Goal: Task Accomplishment & Management: Manage account settings

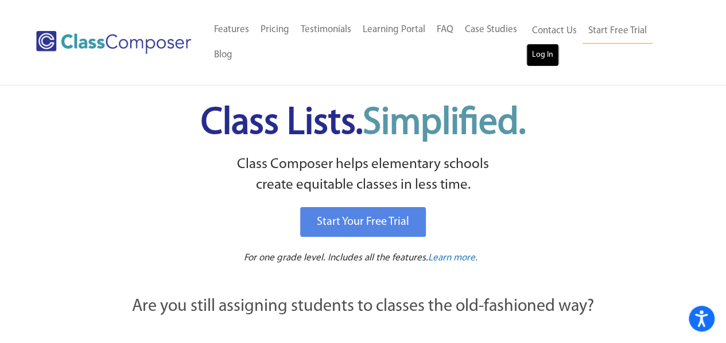
click at [544, 51] on link "Log In" at bounding box center [542, 55] width 33 height 23
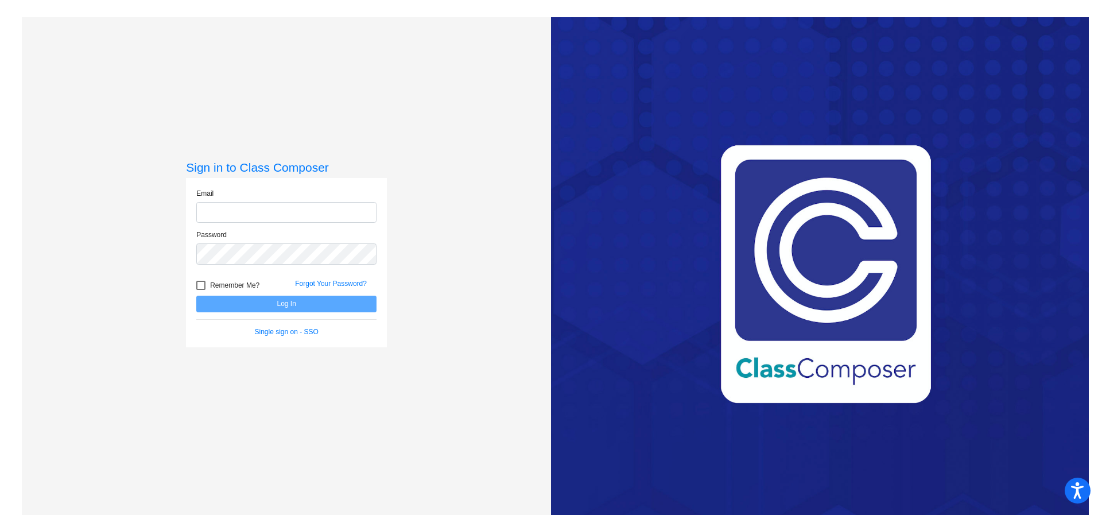
click at [249, 204] on input "email" at bounding box center [286, 212] width 180 height 21
type input "[EMAIL_ADDRESS][DOMAIN_NAME]"
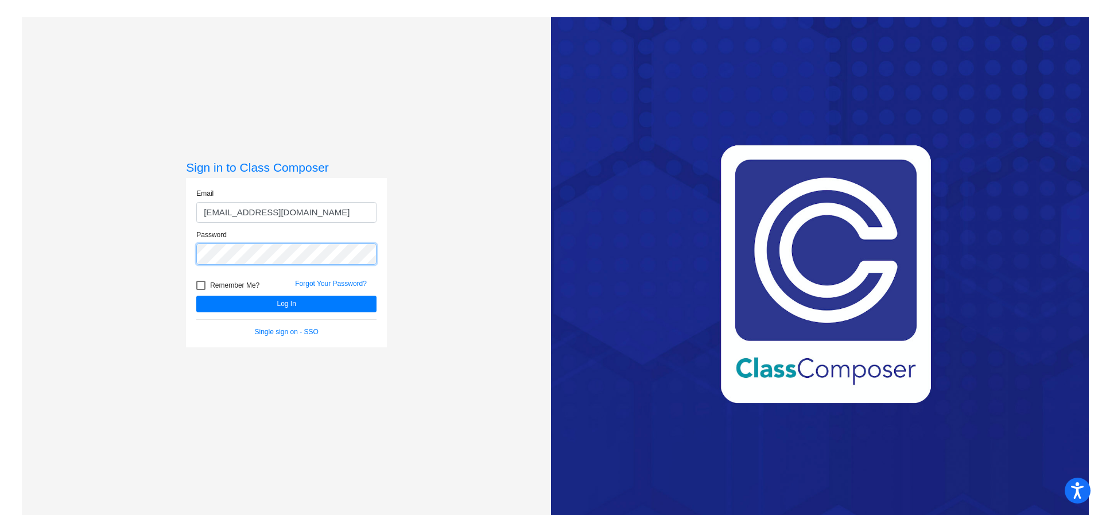
click at [196, 296] on button "Log In" at bounding box center [286, 304] width 180 height 17
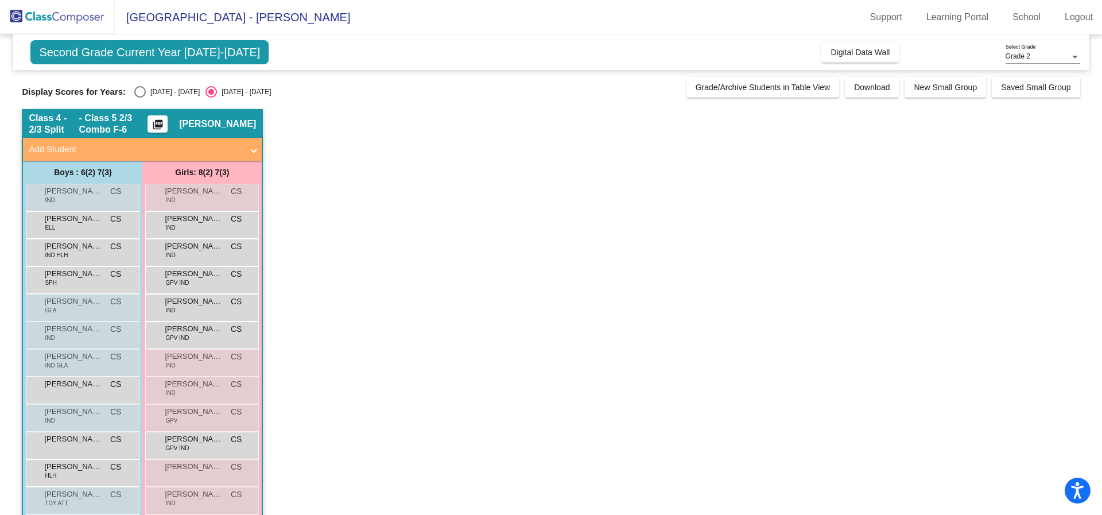
click at [144, 94] on div "Select an option" at bounding box center [139, 91] width 11 height 11
click at [140, 98] on input "[DATE] - [DATE]" at bounding box center [140, 98] width 1 height 1
radio input "true"
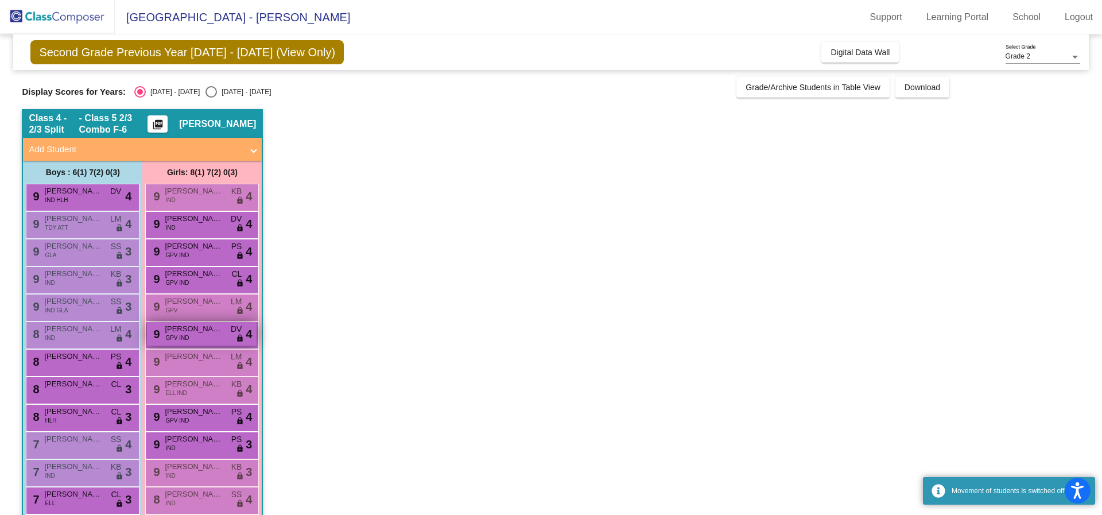
scroll to position [100, 0]
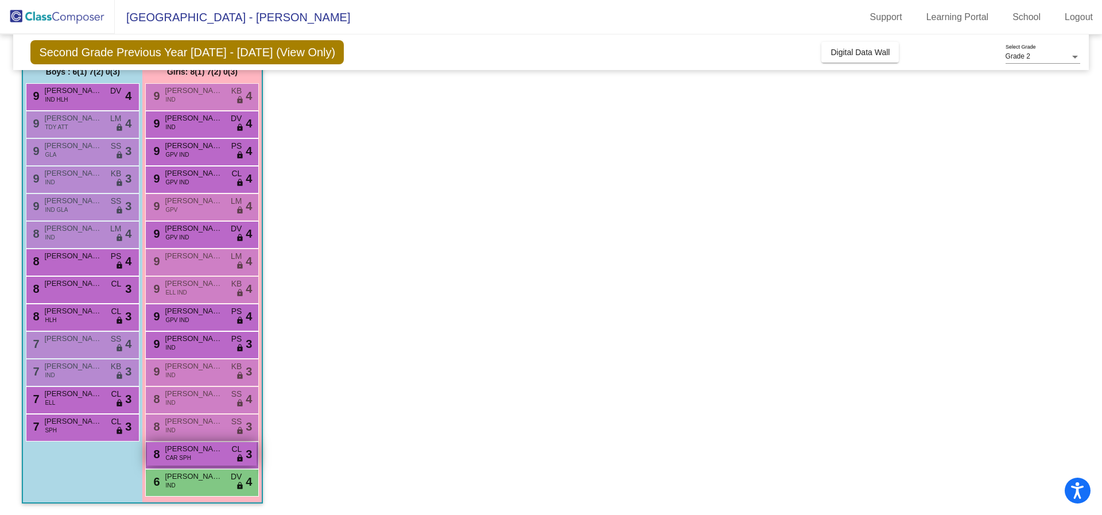
click at [202, 455] on div "8 [PERSON_NAME] CAR SPH CL lock do_not_disturb_alt 3" at bounding box center [202, 454] width 110 height 24
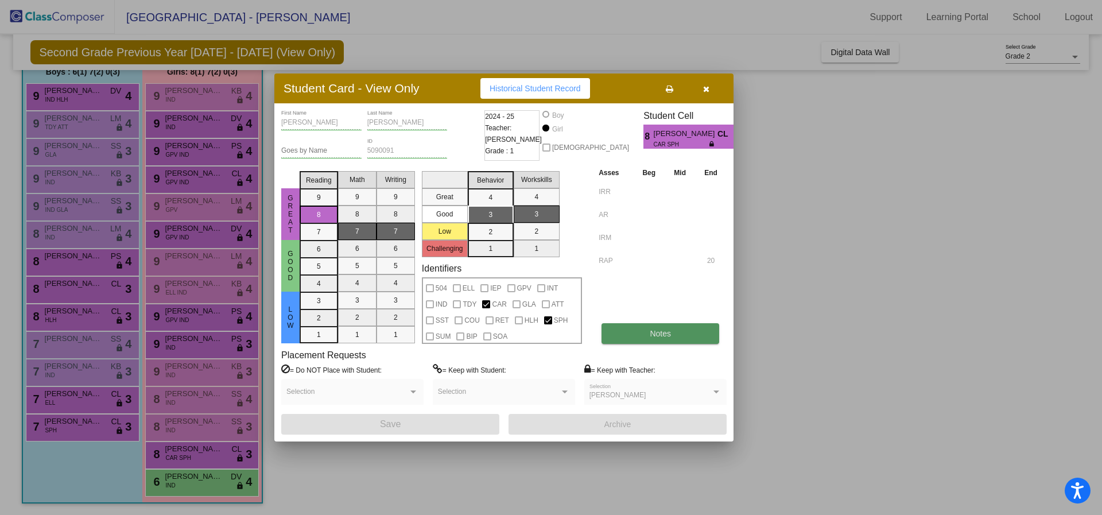
click at [647, 338] on button "Notes" at bounding box center [661, 333] width 118 height 21
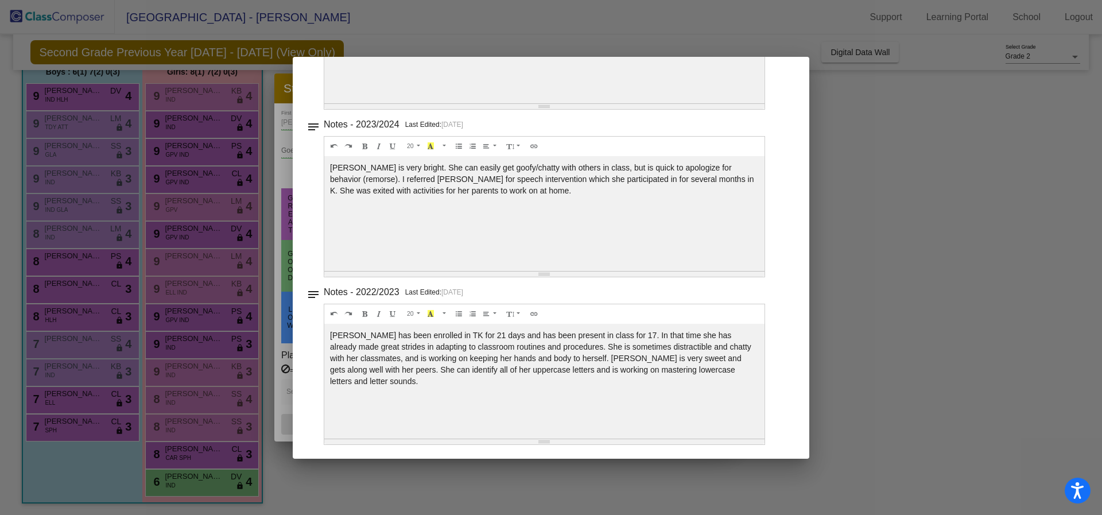
scroll to position [193, 0]
click at [891, 254] on div at bounding box center [551, 257] width 1102 height 515
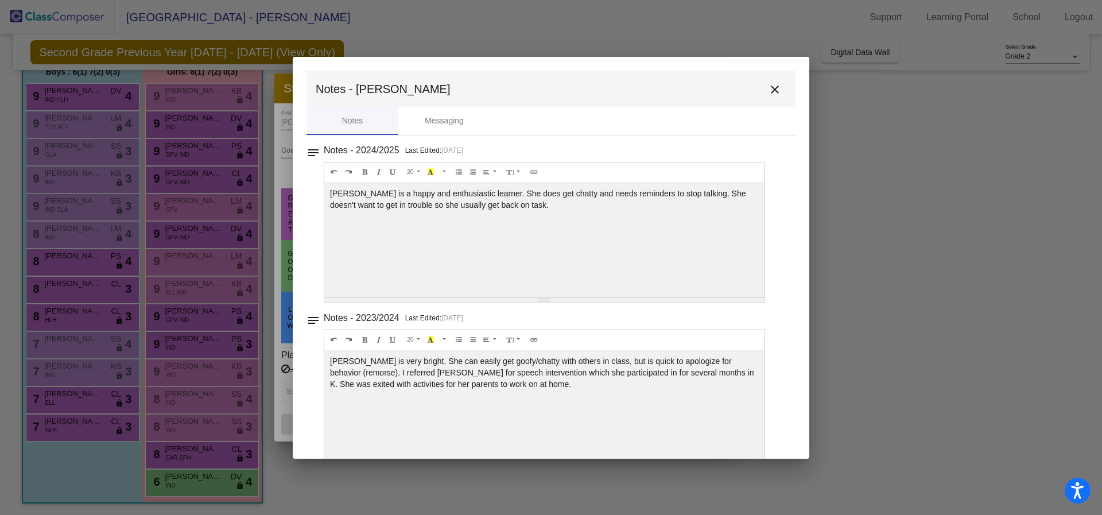
scroll to position [1, 0]
click at [772, 93] on mat-icon "close" at bounding box center [775, 89] width 14 height 14
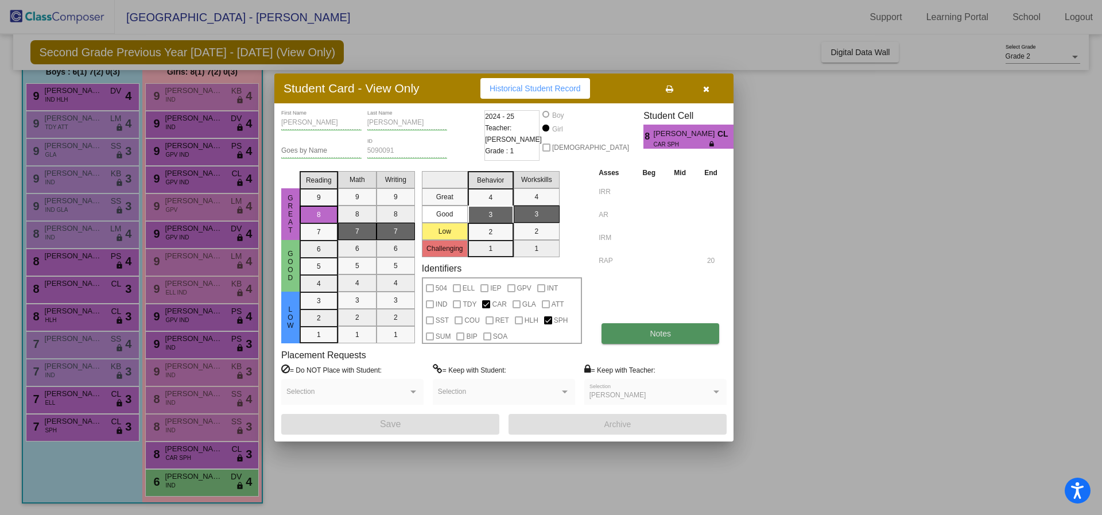
click at [618, 335] on button "Notes" at bounding box center [661, 333] width 118 height 21
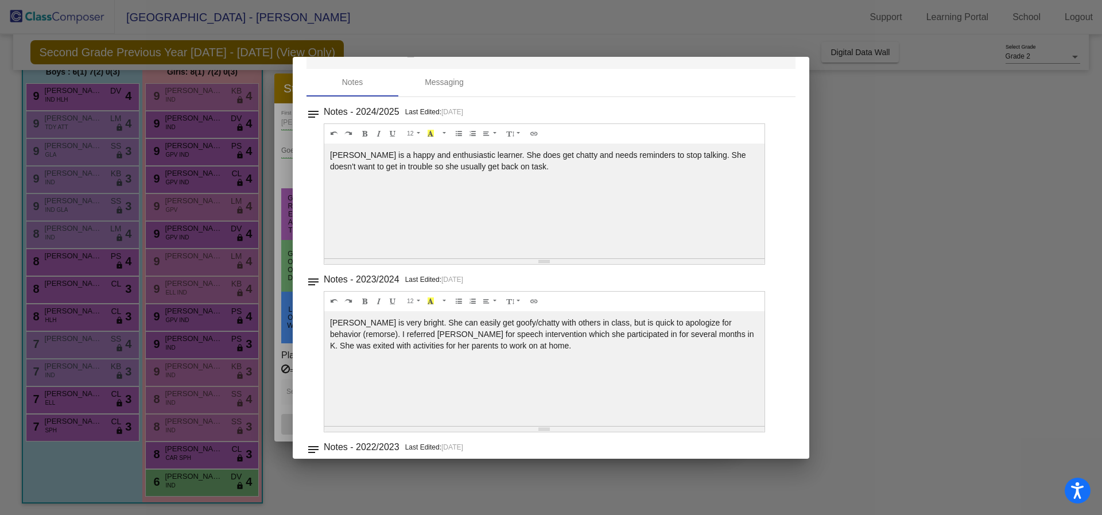
scroll to position [0, 0]
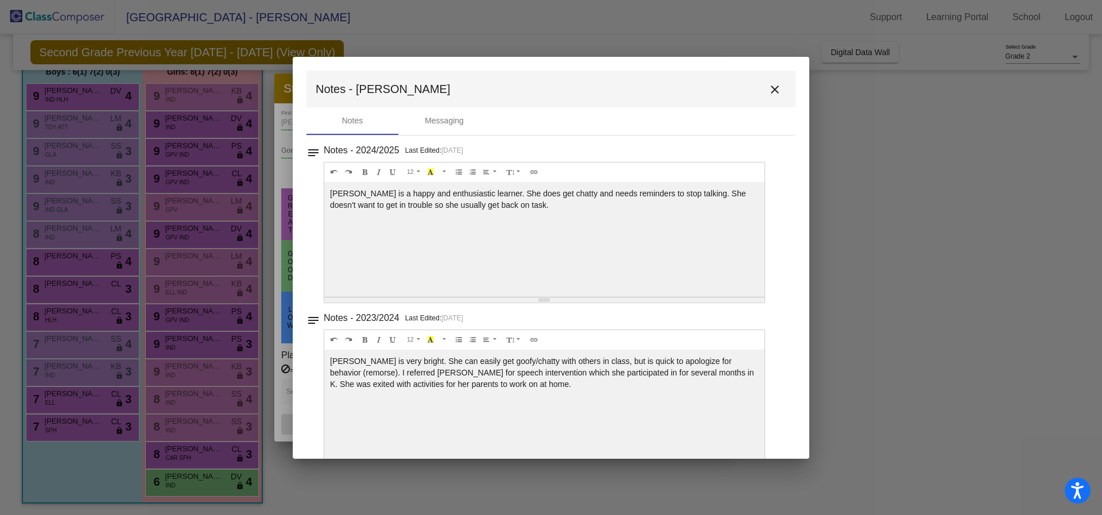
click at [887, 208] on div at bounding box center [551, 257] width 1102 height 515
click at [772, 84] on mat-icon "close" at bounding box center [775, 90] width 14 height 14
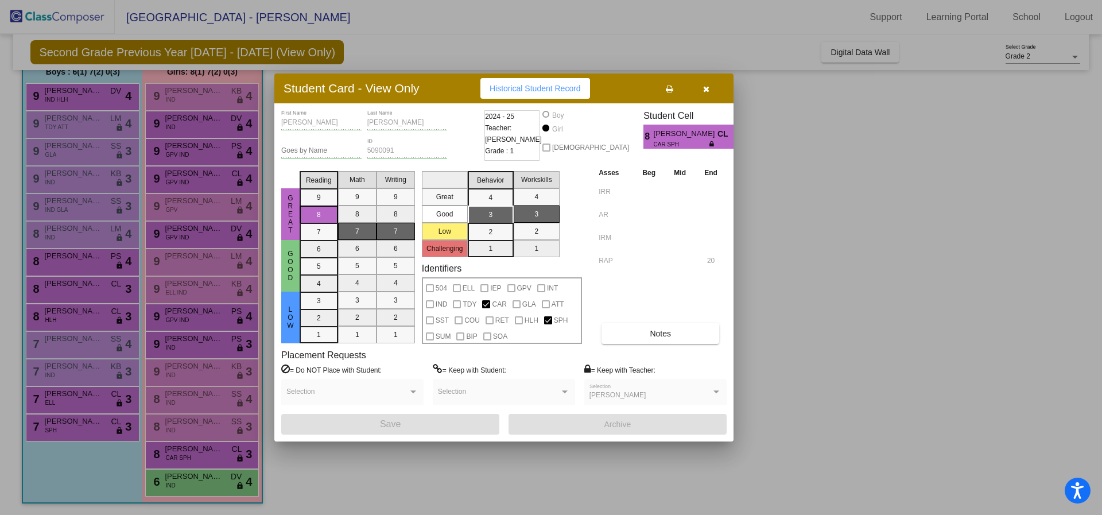
click at [197, 293] on div at bounding box center [551, 257] width 1102 height 515
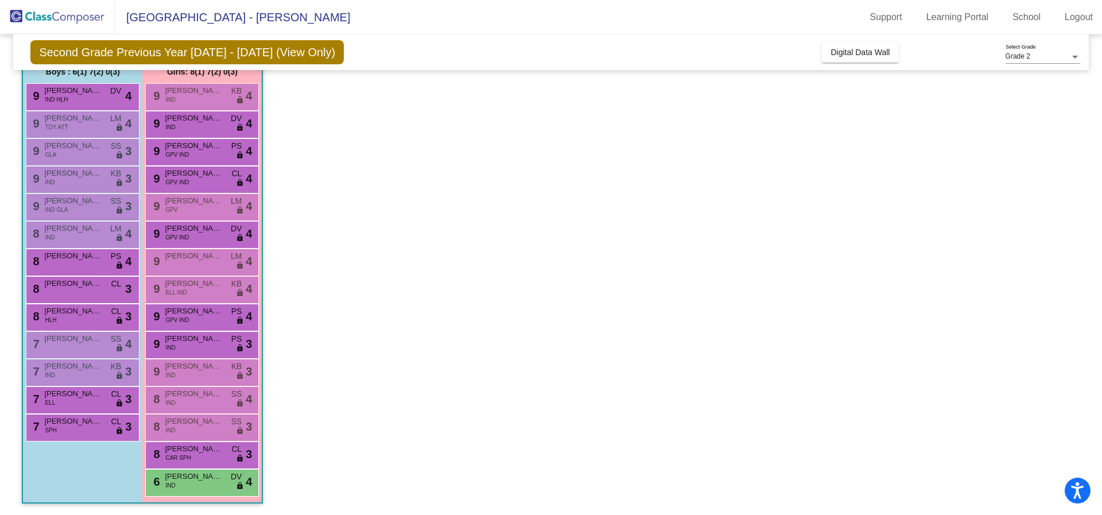
click at [197, 293] on div "9 [PERSON_NAME] ELL IND KB lock do_not_disturb_alt 4" at bounding box center [202, 289] width 110 height 24
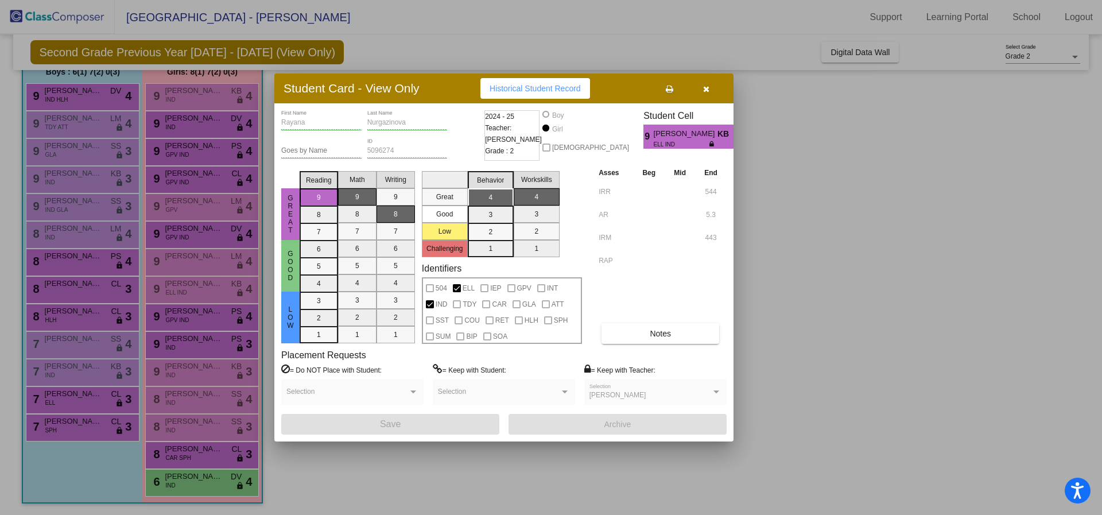
click at [654, 141] on span "ELL IND" at bounding box center [682, 144] width 56 height 9
click at [648, 327] on button "Notes" at bounding box center [661, 333] width 118 height 21
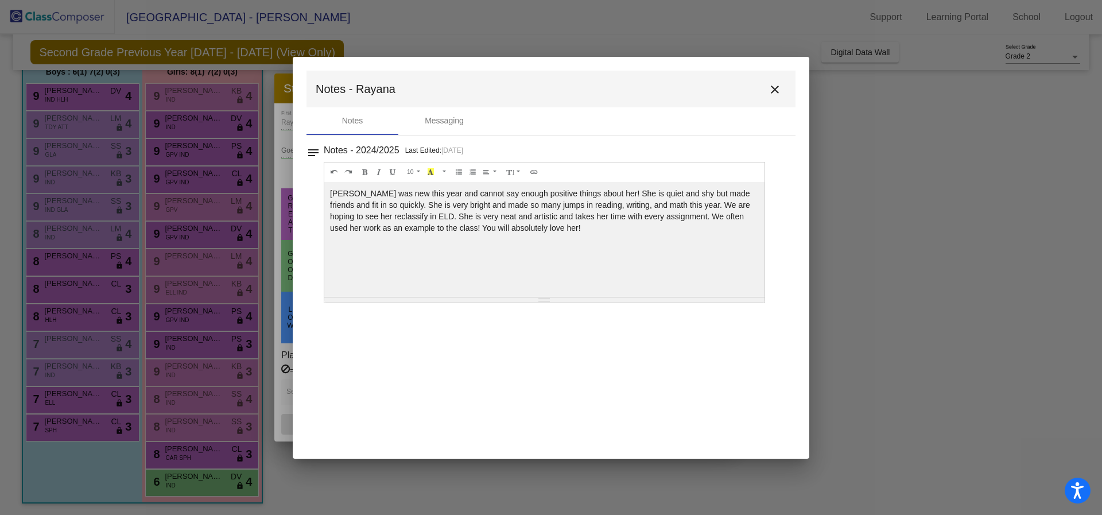
click at [777, 89] on mat-icon "close" at bounding box center [775, 90] width 14 height 14
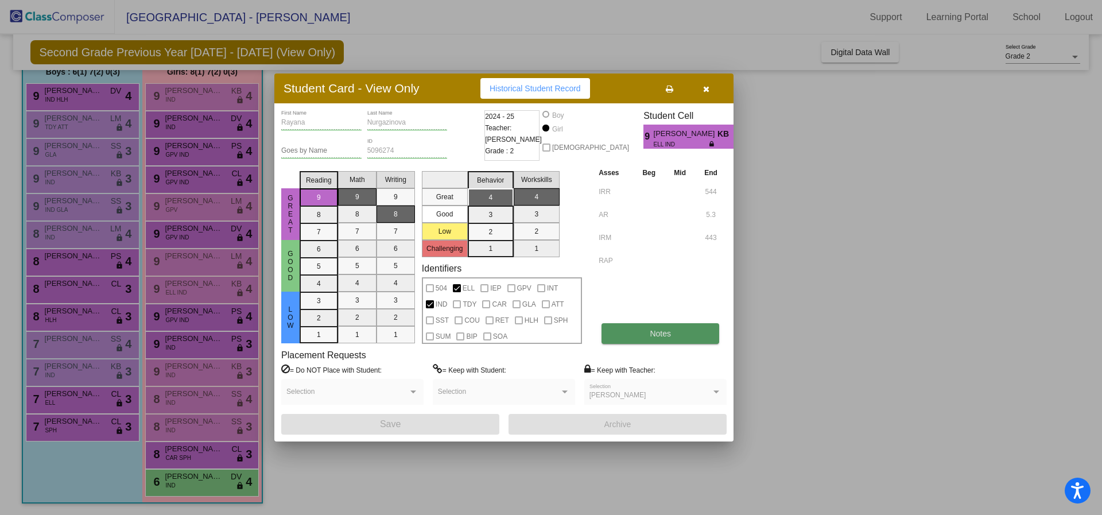
click at [635, 328] on button "Notes" at bounding box center [661, 333] width 118 height 21
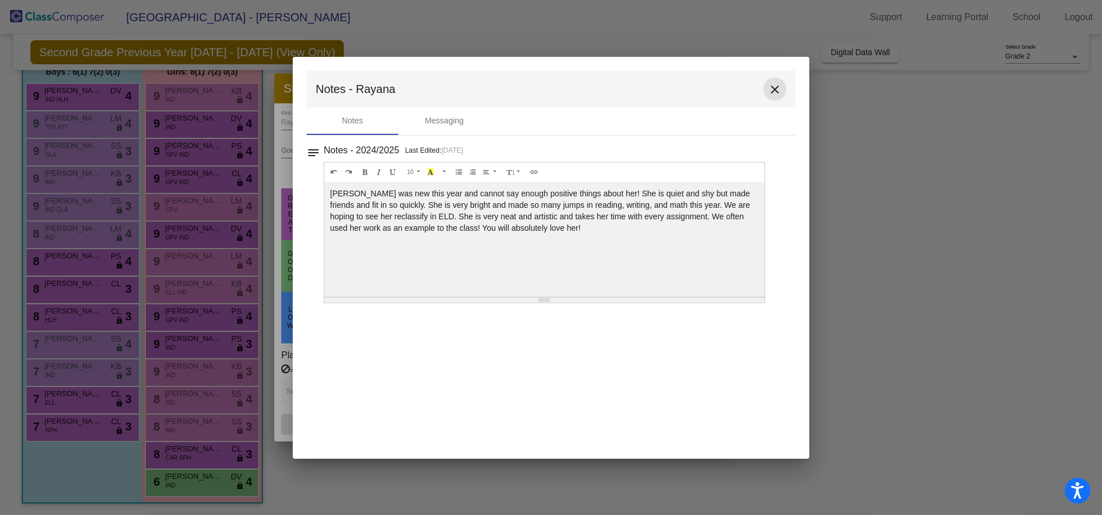
click at [772, 87] on mat-icon "close" at bounding box center [775, 90] width 14 height 14
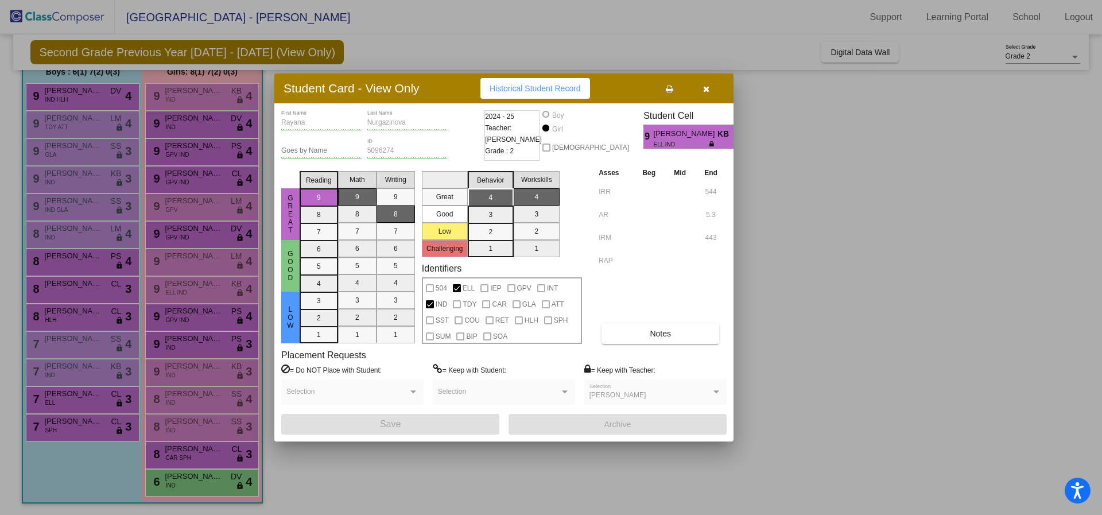
click at [71, 433] on div at bounding box center [551, 257] width 1102 height 515
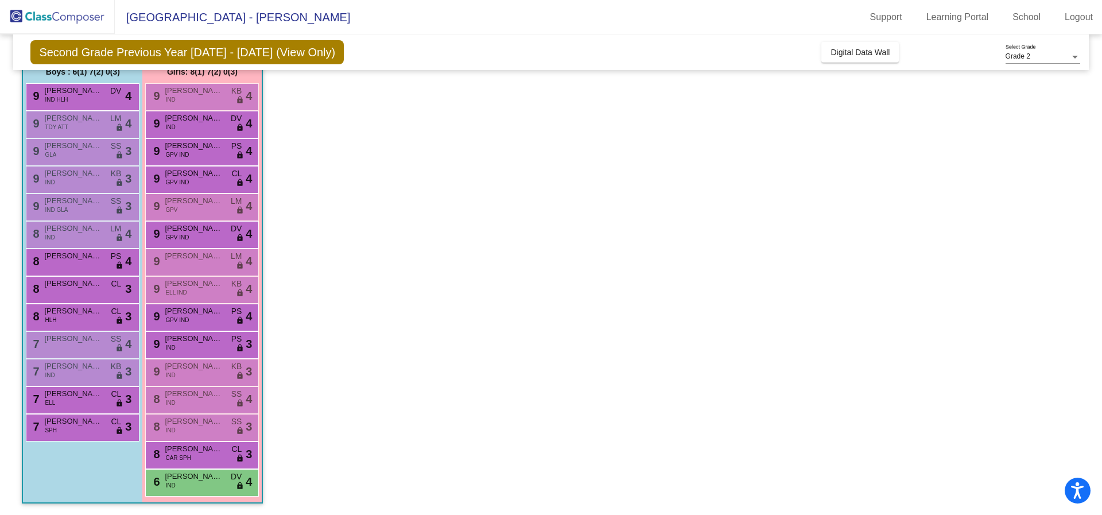
click at [71, 433] on div "7 [PERSON_NAME] SPH CL lock do_not_disturb_alt 3" at bounding box center [81, 427] width 110 height 24
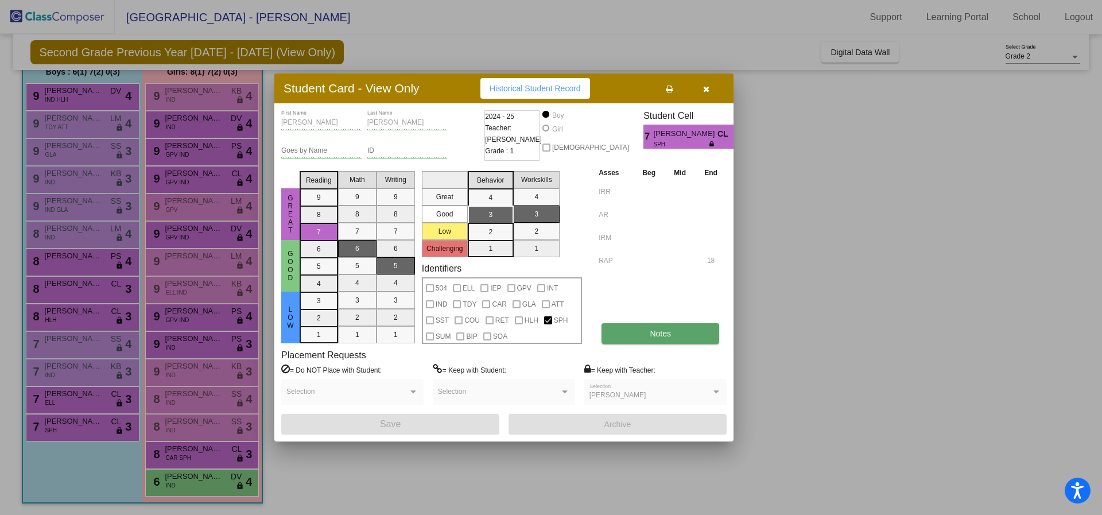
click at [620, 339] on button "Notes" at bounding box center [661, 333] width 118 height 21
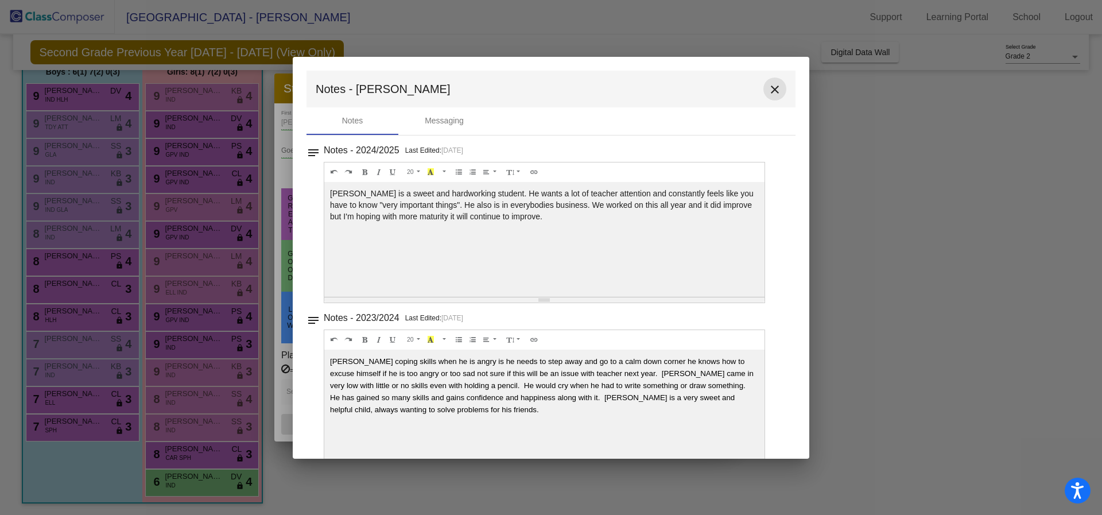
click at [768, 95] on mat-icon "close" at bounding box center [775, 90] width 14 height 14
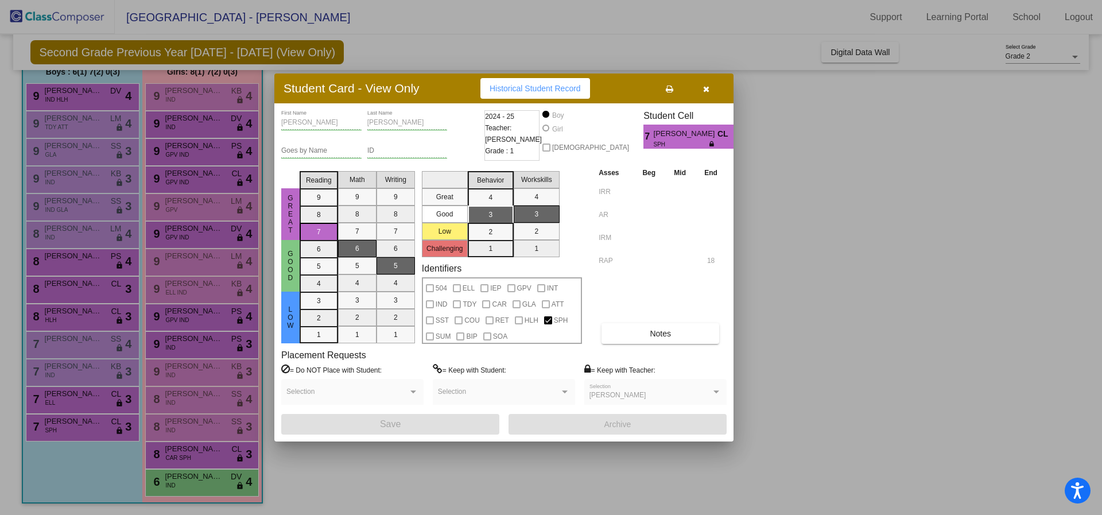
click at [0, 507] on div at bounding box center [551, 257] width 1102 height 515
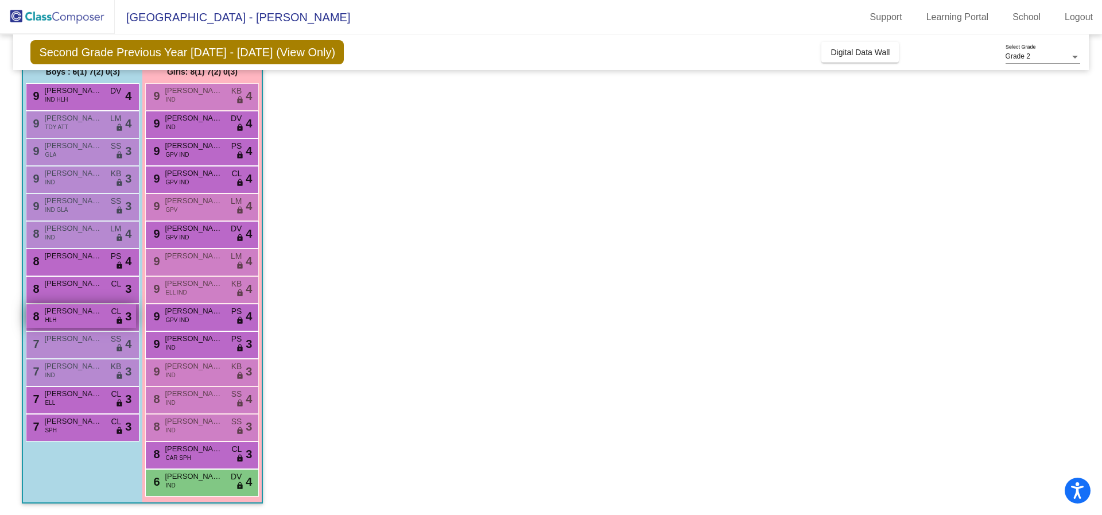
click at [61, 311] on span "[PERSON_NAME]" at bounding box center [72, 310] width 57 height 11
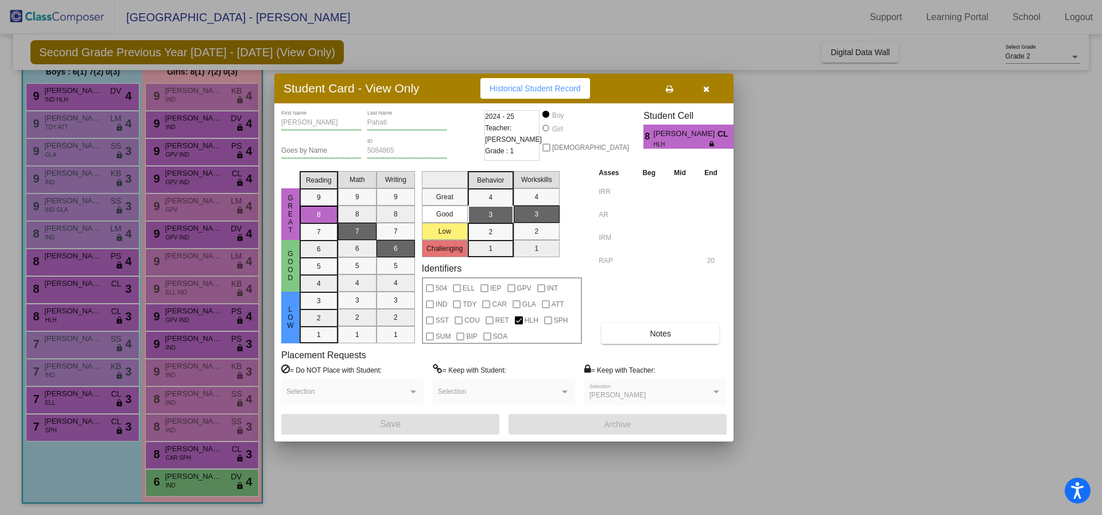
click at [799, 158] on div at bounding box center [551, 257] width 1102 height 515
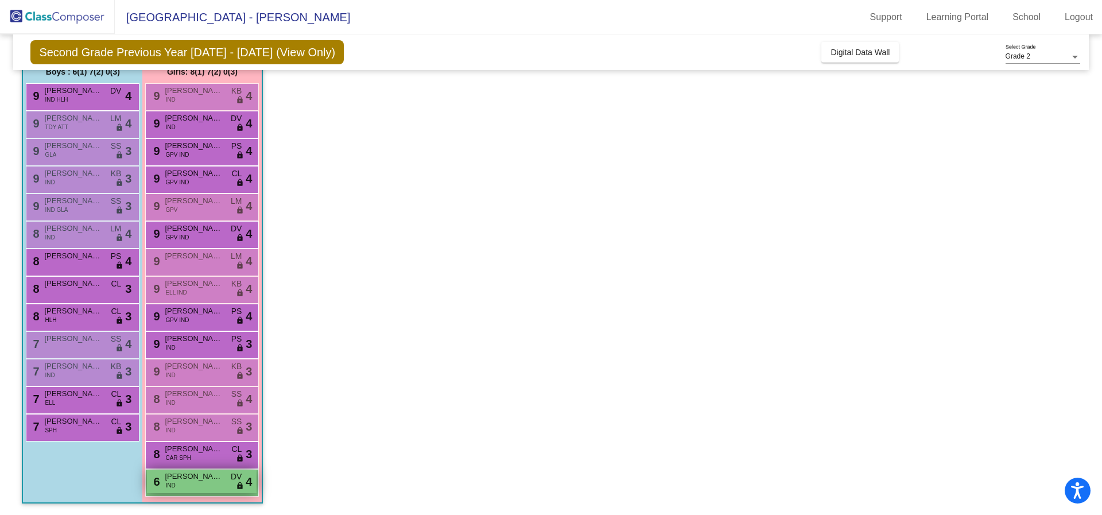
click at [177, 479] on span "[PERSON_NAME]" at bounding box center [193, 476] width 57 height 11
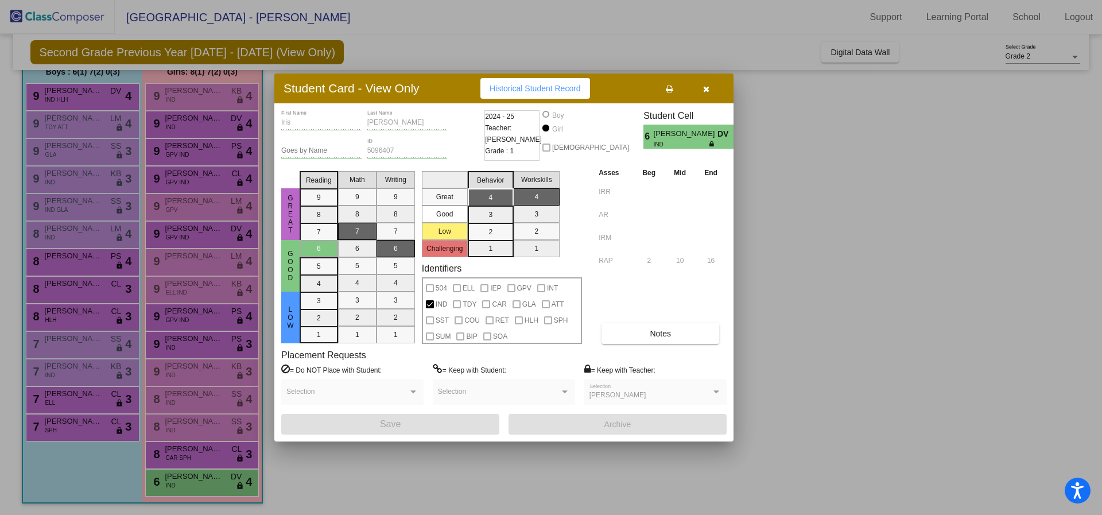
click at [714, 91] on button "button" at bounding box center [706, 88] width 37 height 21
